Goal: Transaction & Acquisition: Purchase product/service

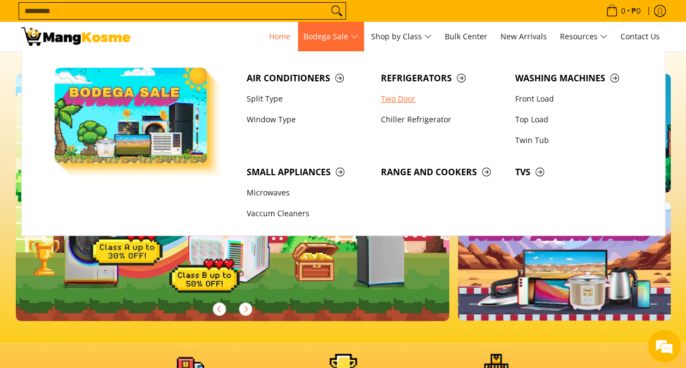
click at [402, 100] on link "Two Door" at bounding box center [442, 98] width 134 height 21
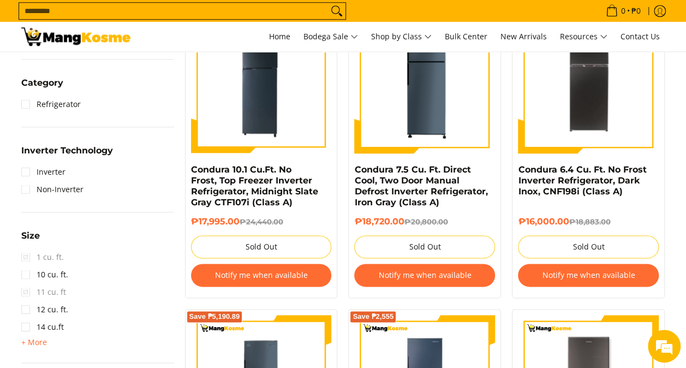
scroll to position [600, 0]
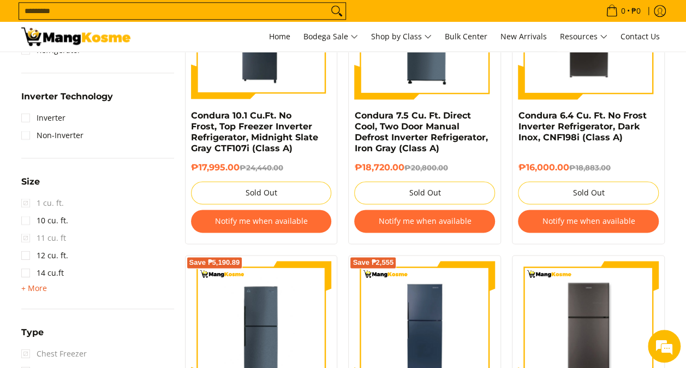
click at [43, 290] on span "+ More" at bounding box center [34, 288] width 26 height 9
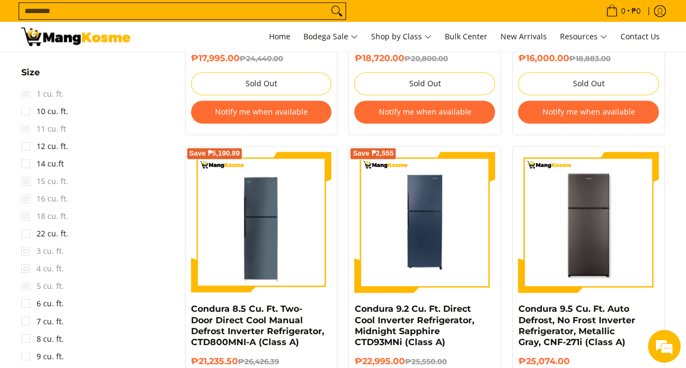
scroll to position [764, 0]
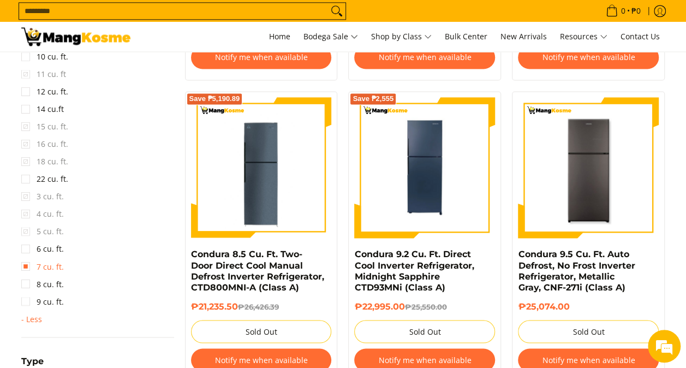
click at [27, 269] on link "7 cu. ft." at bounding box center [42, 265] width 43 height 17
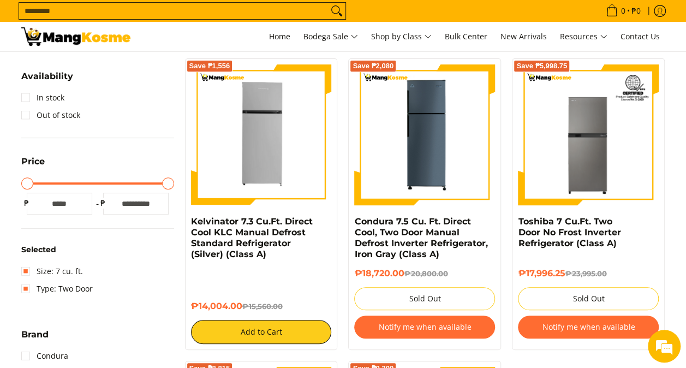
scroll to position [153, 0]
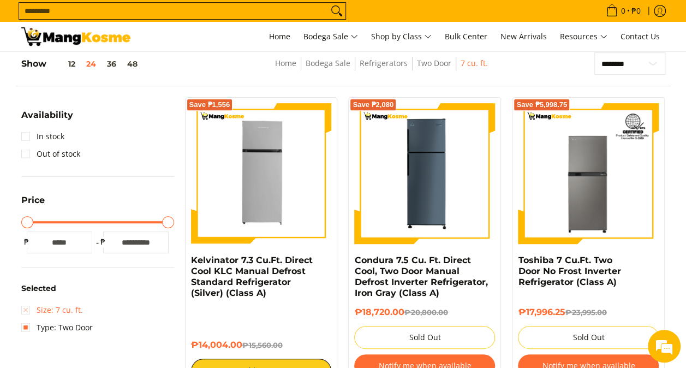
click at [23, 311] on link "Size: 7 cu. ft." at bounding box center [52, 309] width 62 height 17
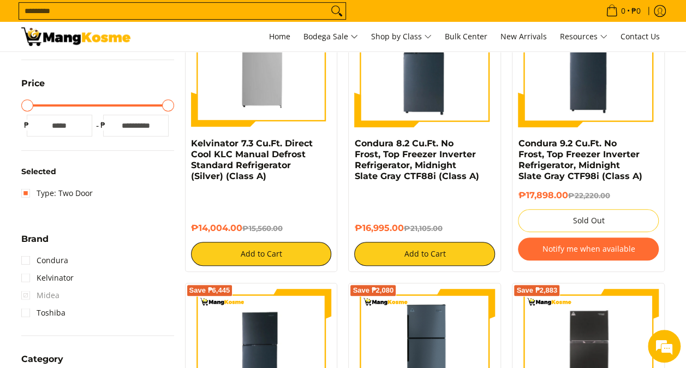
scroll to position [262, 0]
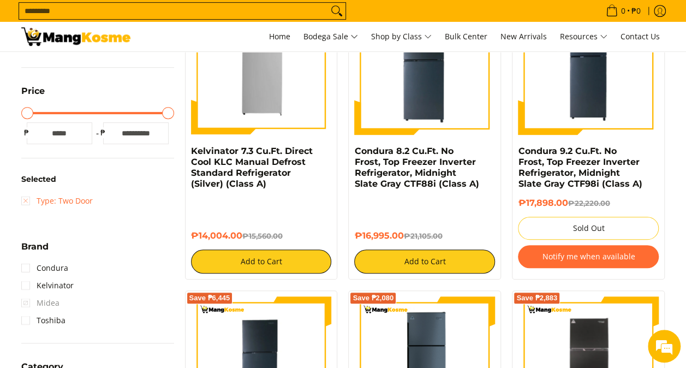
click at [33, 199] on link "Type: Two Door" at bounding box center [56, 200] width 71 height 17
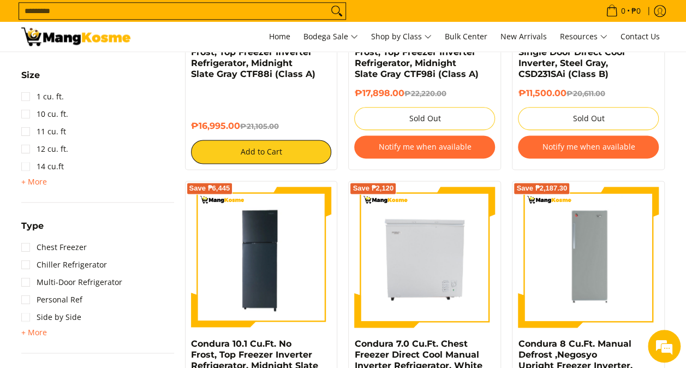
scroll to position [644, 0]
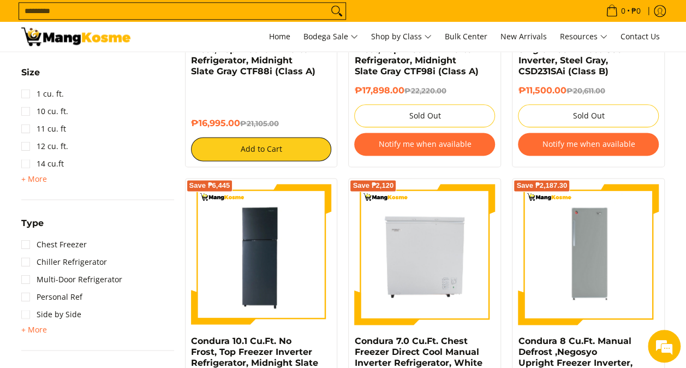
click at [46, 180] on div "15 cu. ft. 16 cu. ft. 18 cu. ft. 22 cu. ft. 3 cu. ft. 4 cu. ft. 5 cu. ft. 6 cu.…" at bounding box center [97, 178] width 153 height 13
click at [45, 180] on span "+ More" at bounding box center [34, 179] width 26 height 9
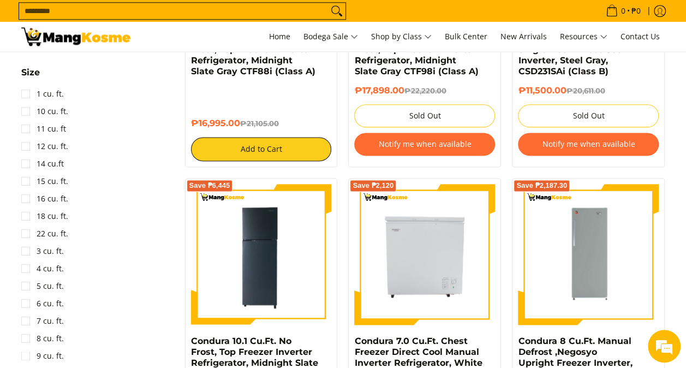
scroll to position [753, 0]
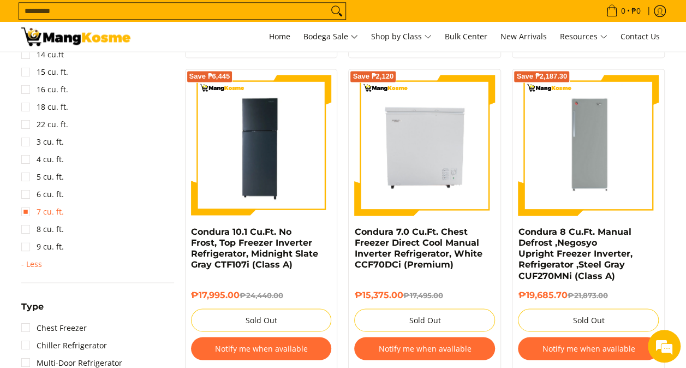
click at [25, 214] on link "7 cu. ft." at bounding box center [42, 211] width 43 height 17
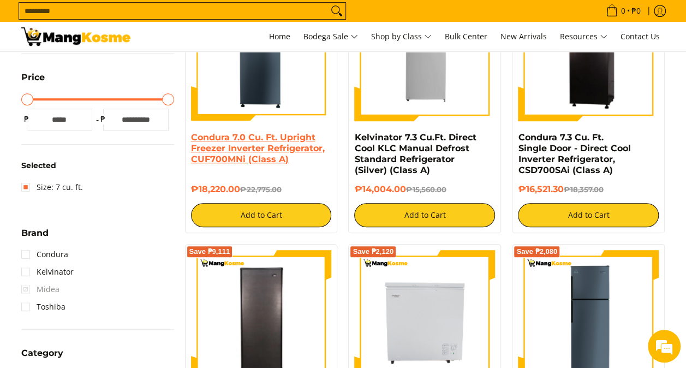
scroll to position [208, 0]
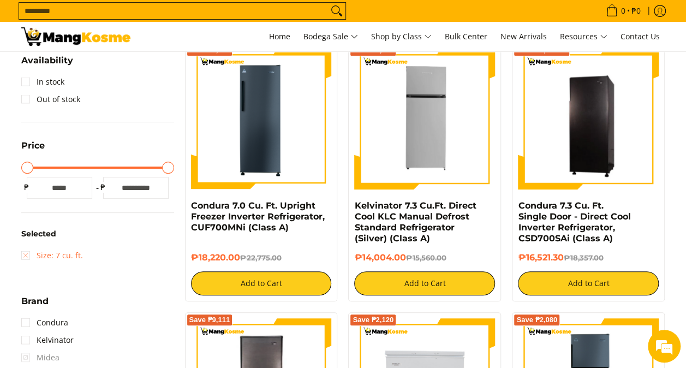
click at [39, 250] on link "Size: 7 cu. ft." at bounding box center [52, 255] width 62 height 17
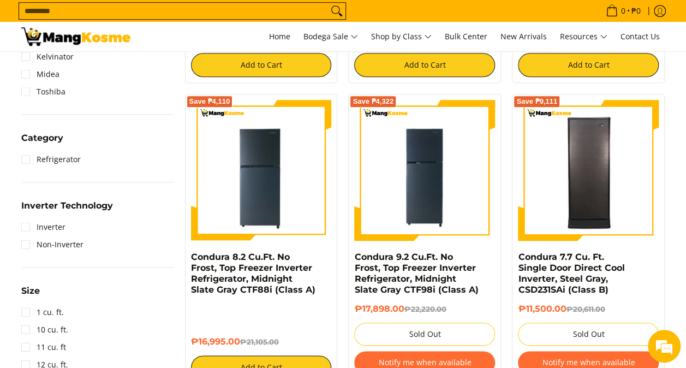
scroll to position [590, 0]
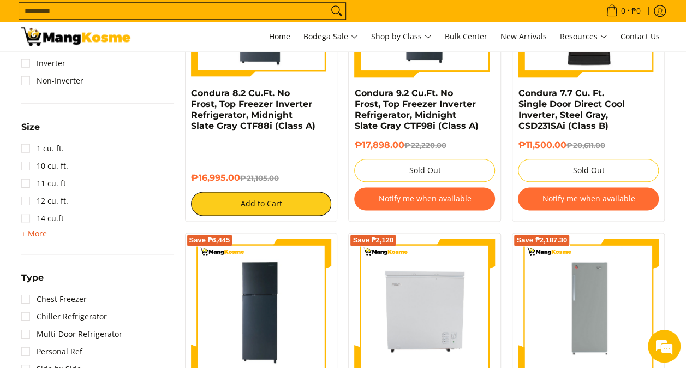
click at [39, 236] on span "+ More" at bounding box center [34, 233] width 26 height 9
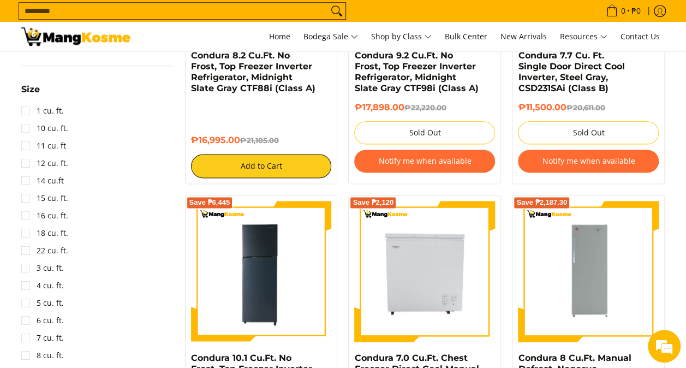
scroll to position [644, 0]
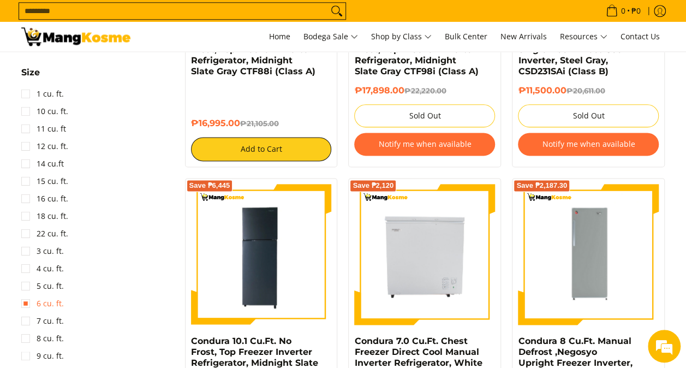
click at [56, 298] on link "6 cu. ft." at bounding box center [42, 302] width 43 height 17
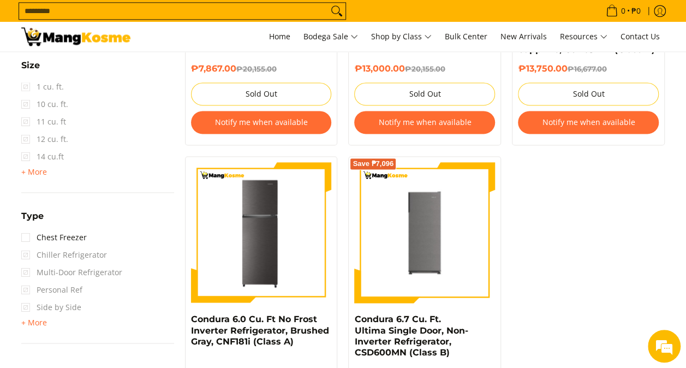
scroll to position [808, 0]
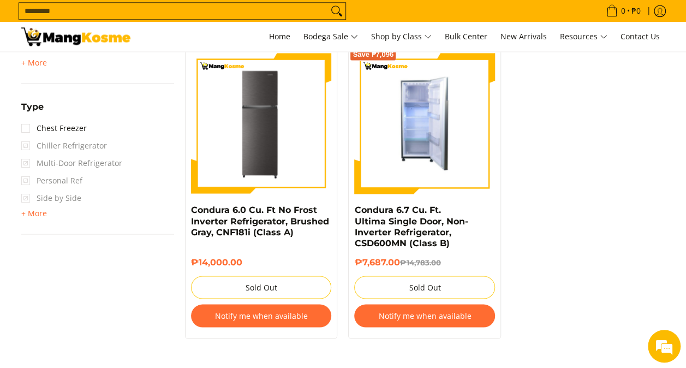
click at [416, 148] on img at bounding box center [424, 123] width 141 height 141
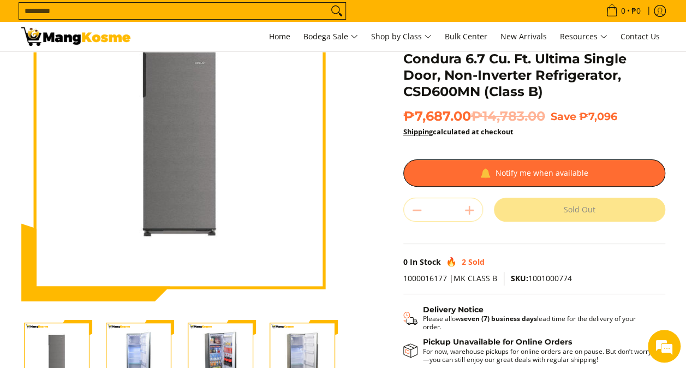
scroll to position [218, 0]
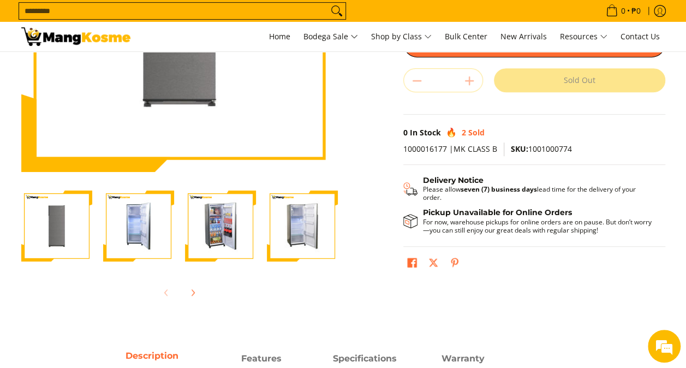
click at [139, 219] on img "Condura 6.7 Cu. Ft. Ultima Single Door, Non-Inverter Refrigerator, CSD600MN (Cl…" at bounding box center [138, 225] width 71 height 71
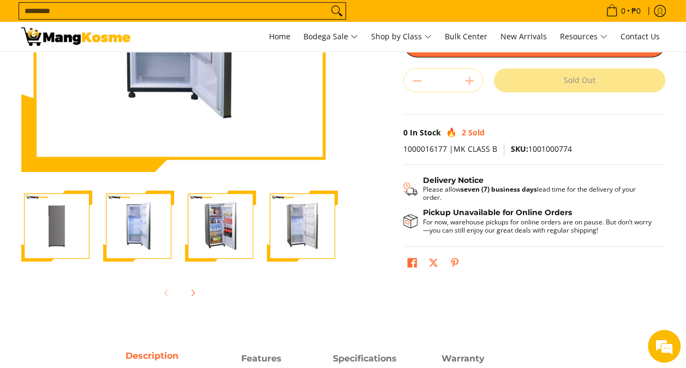
click at [192, 229] on img "Condura 6.7 Cu. Ft. Ultima Single Door, Non-Inverter Refrigerator, CSD600MN (Cl…" at bounding box center [220, 225] width 71 height 71
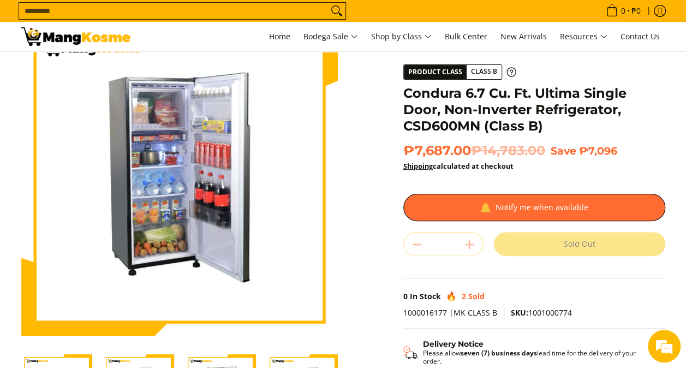
scroll to position [109, 0]
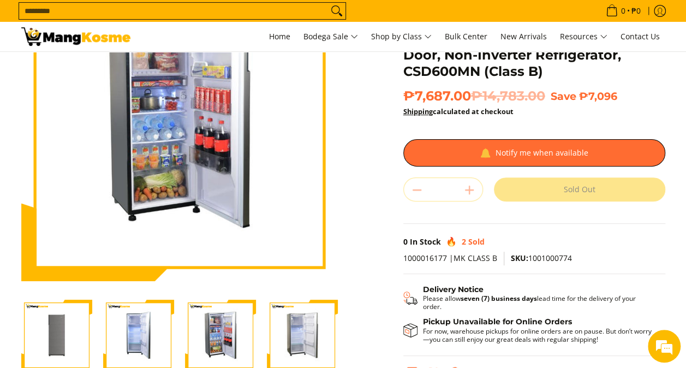
click at [310, 321] on img "Condura 6.7 Cu. Ft. Ultima Single Door, Non-Inverter Refrigerator, CSD600MN (Cl…" at bounding box center [302, 334] width 71 height 71
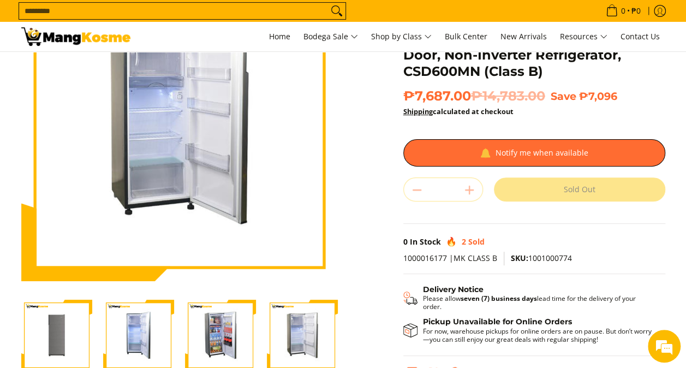
click at [71, 315] on img "condura-ultima-non-inveter-single-door-6.7-cubic-feet-refrigerator-mang-kosme" at bounding box center [56, 334] width 71 height 71
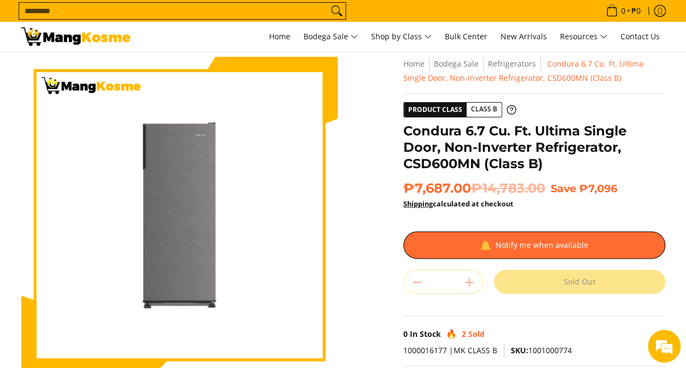
scroll to position [0, 0]
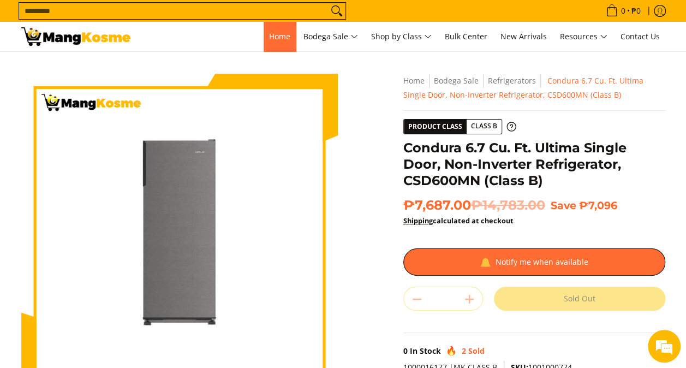
click at [284, 45] on link "Home" at bounding box center [279, 36] width 32 height 29
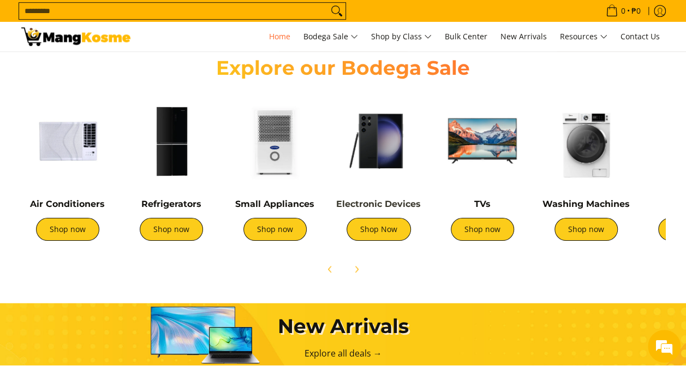
scroll to position [382, 0]
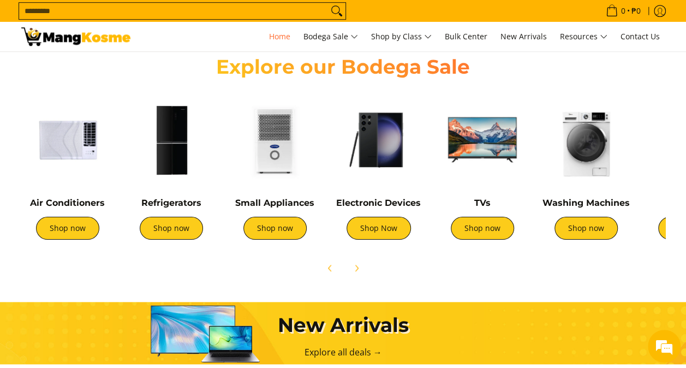
click at [169, 207] on h4 "Refrigerators" at bounding box center [171, 202] width 93 height 11
click at [169, 209] on div "Refrigerators Shop now" at bounding box center [171, 223] width 93 height 53
click at [170, 225] on link "Shop now" at bounding box center [171, 228] width 63 height 23
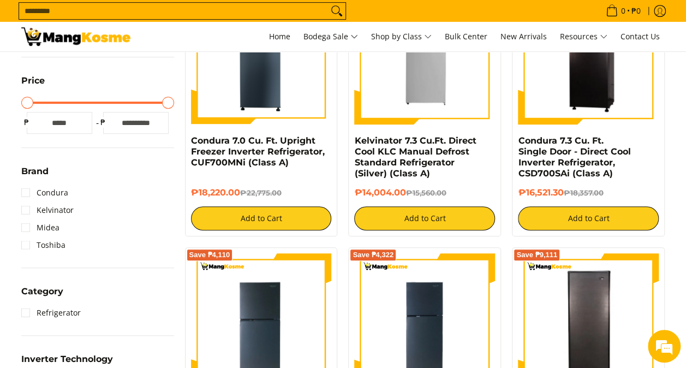
scroll to position [164, 0]
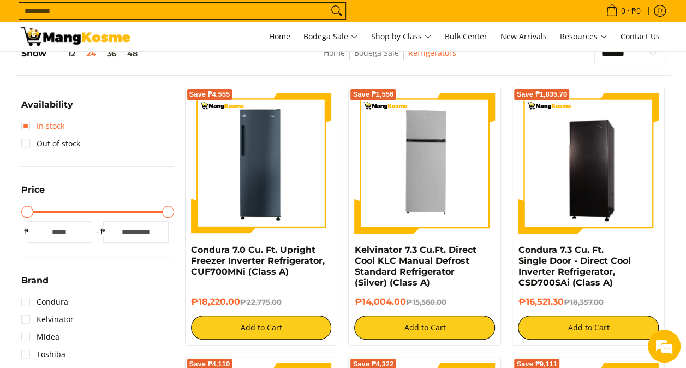
click at [33, 129] on link "In stock" at bounding box center [42, 125] width 43 height 17
